Goal: Find specific page/section

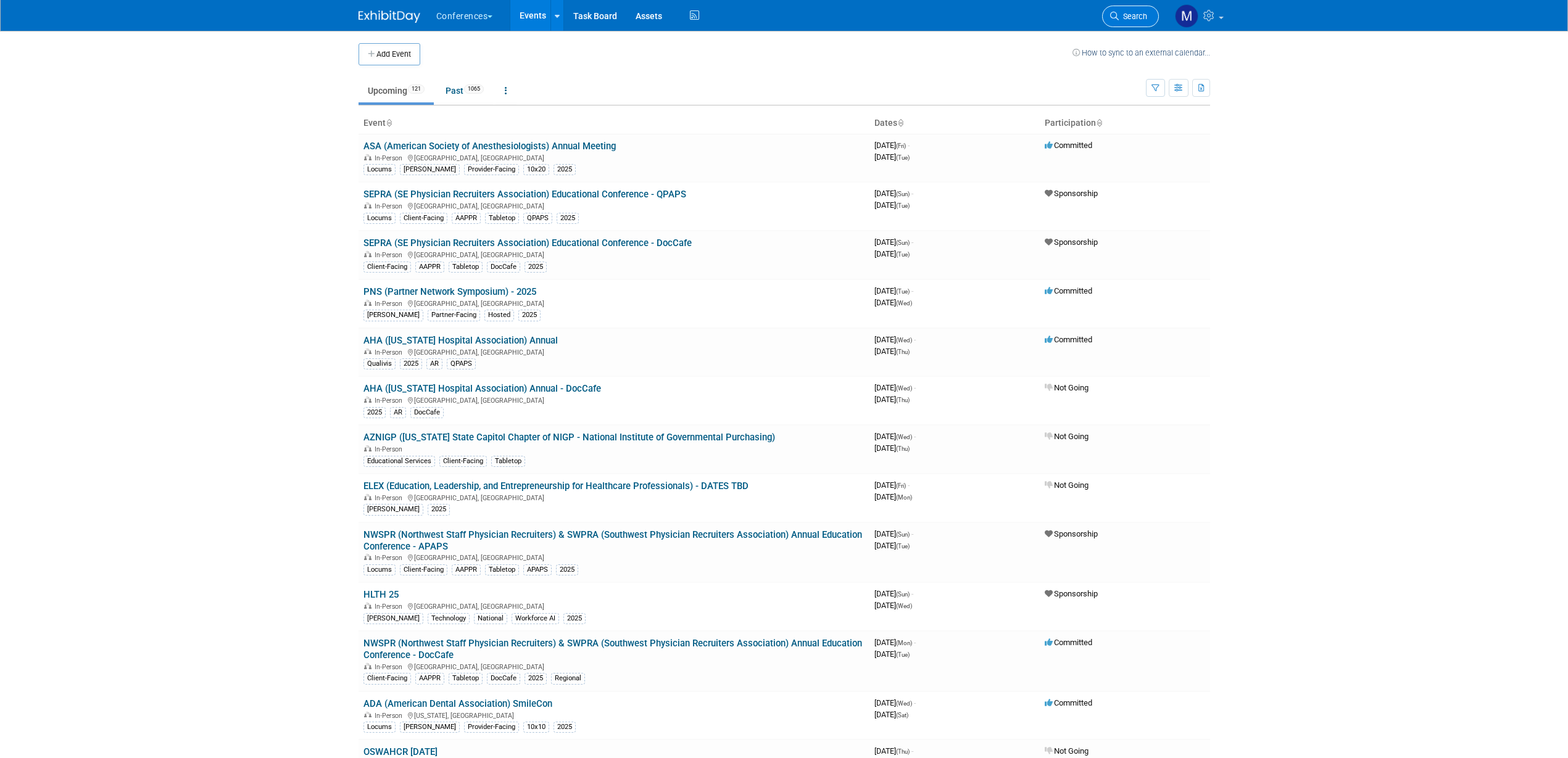
click at [1125, 17] on span "Search" at bounding box center [1133, 16] width 28 height 9
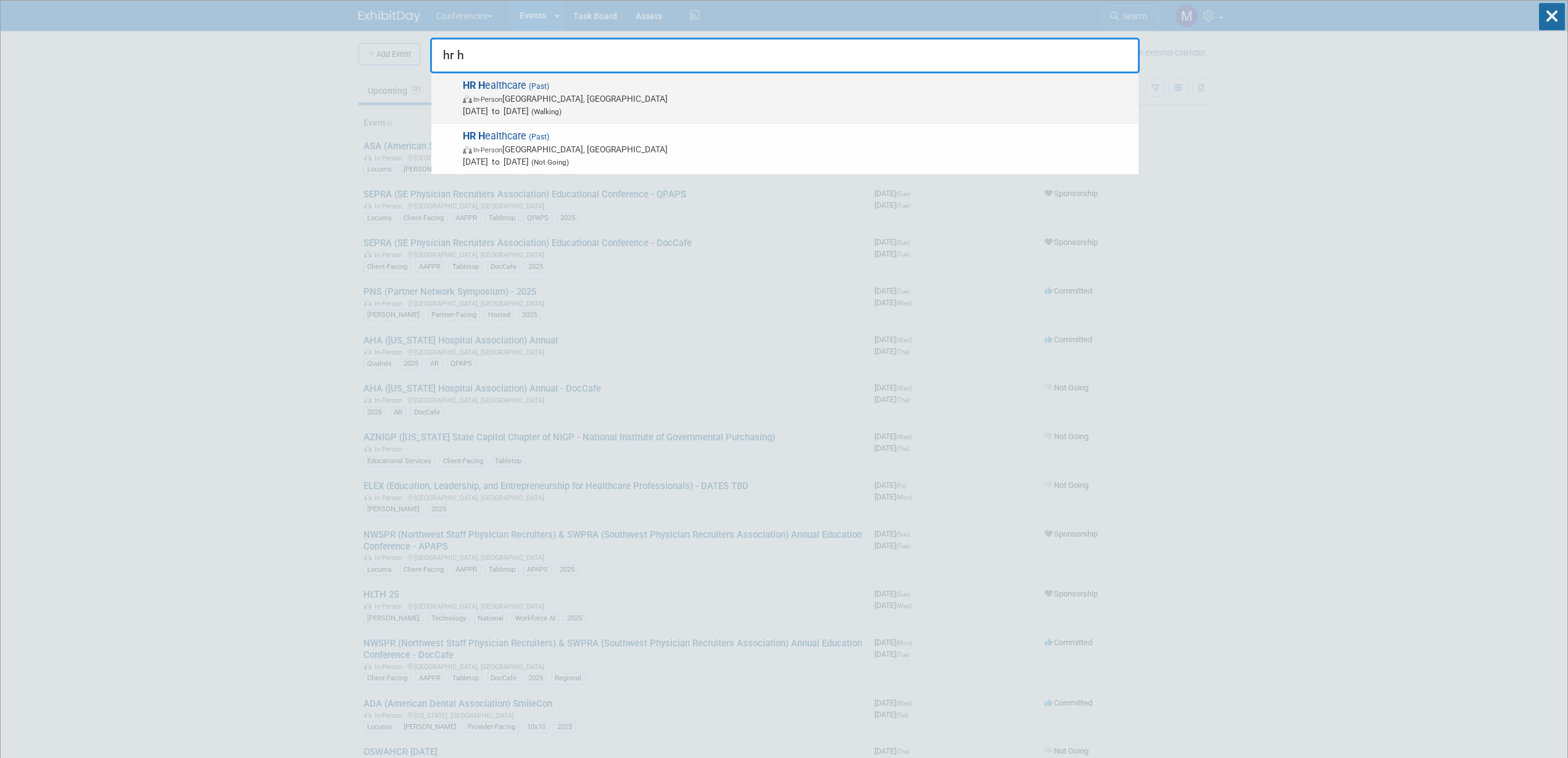
type input "hr h"
click at [528, 90] on span "(Past)" at bounding box center [538, 86] width 22 height 8
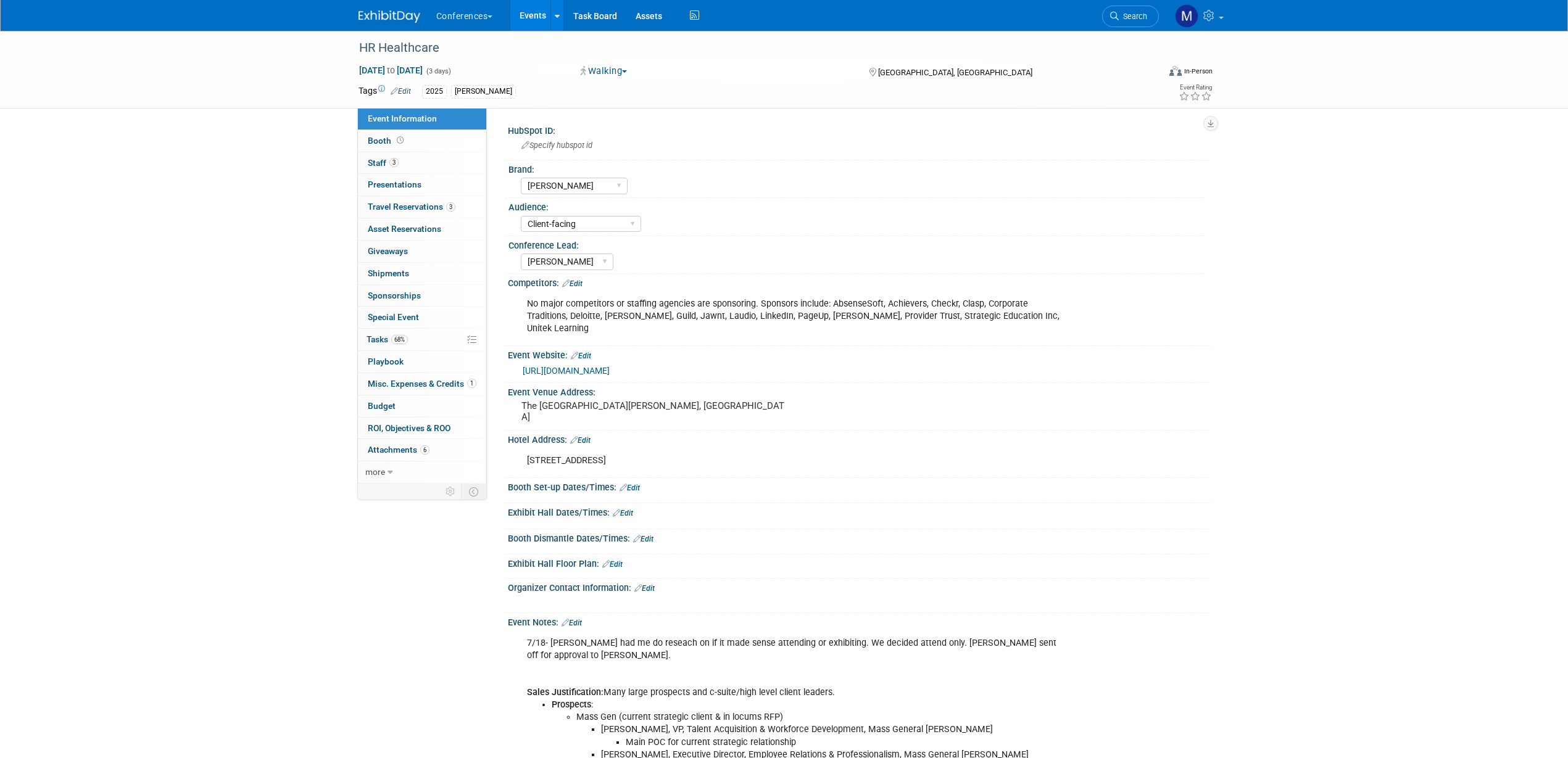
select select "[PERSON_NAME]"
select select "Client-facing"
select select "Marygrace"
